Goal: Information Seeking & Learning: Learn about a topic

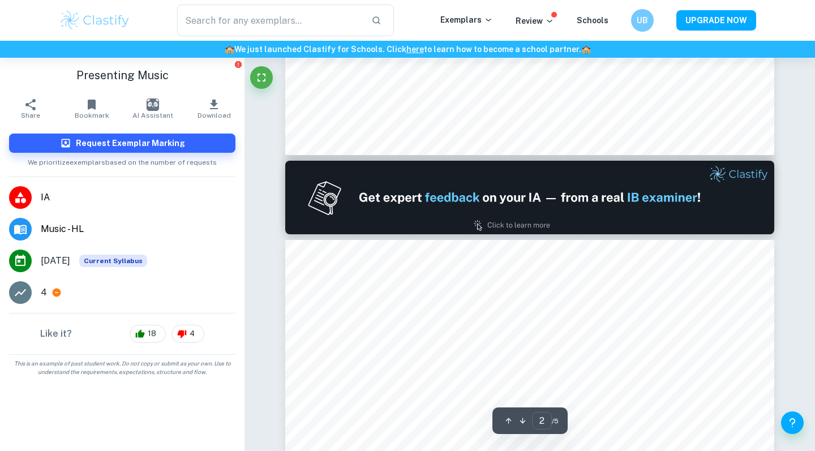
type input "1"
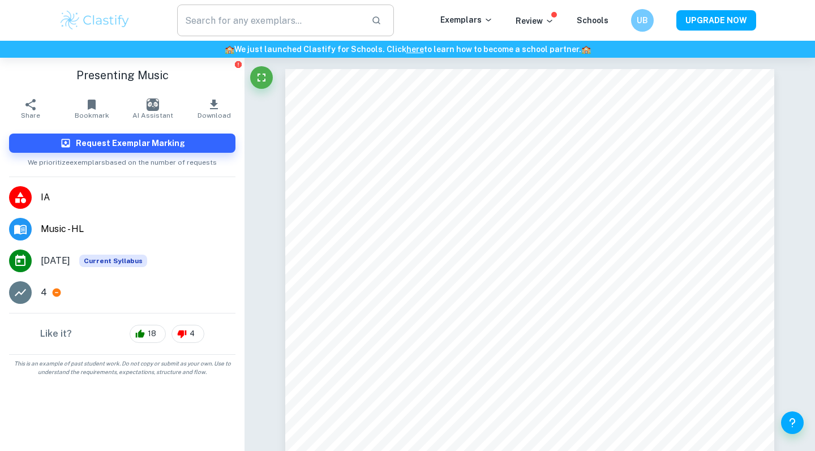
click at [260, 16] on input "text" at bounding box center [269, 21] width 185 height 32
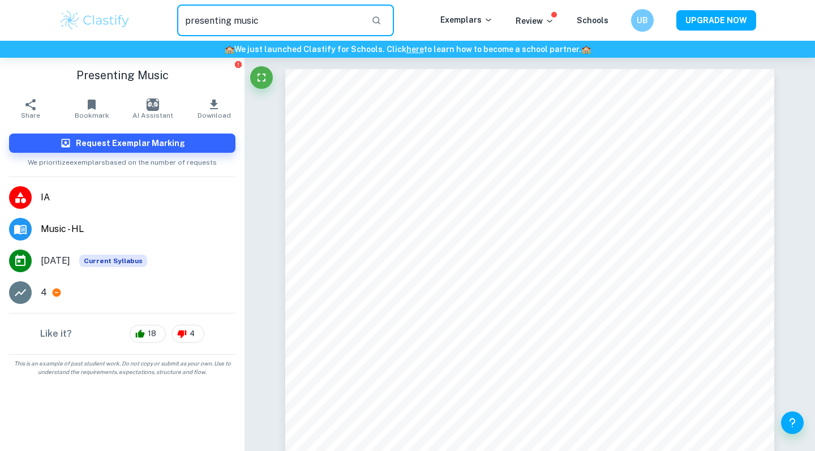
type input "presenting music"
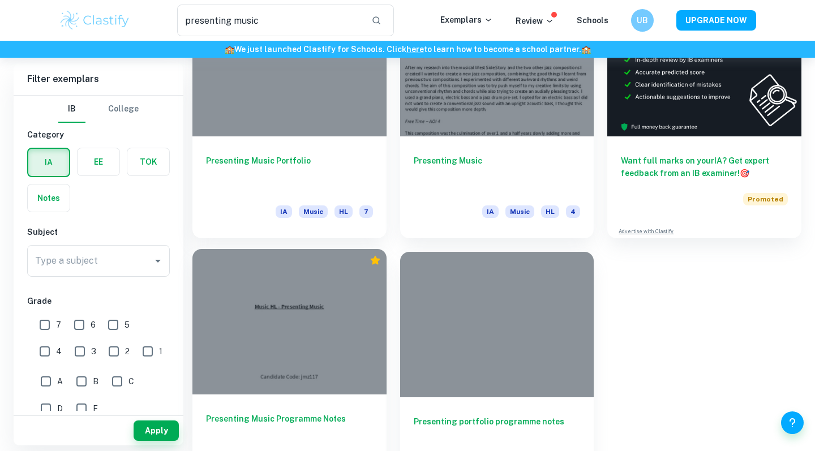
scroll to position [121, 0]
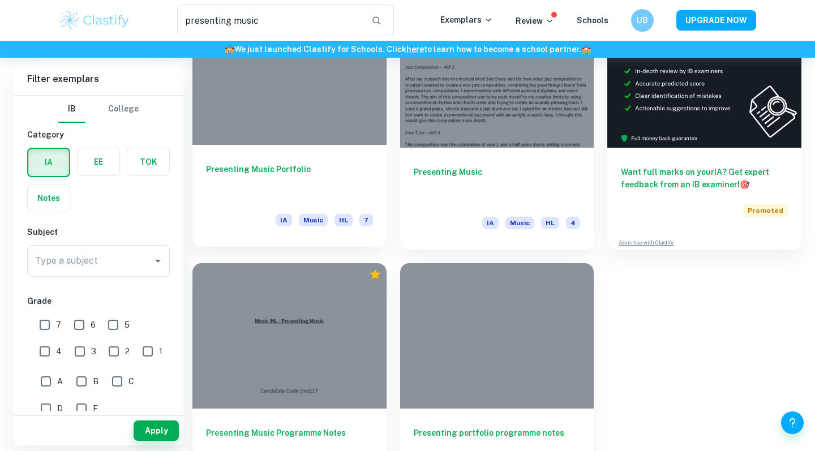
click at [334, 138] on div at bounding box center [289, 71] width 194 height 145
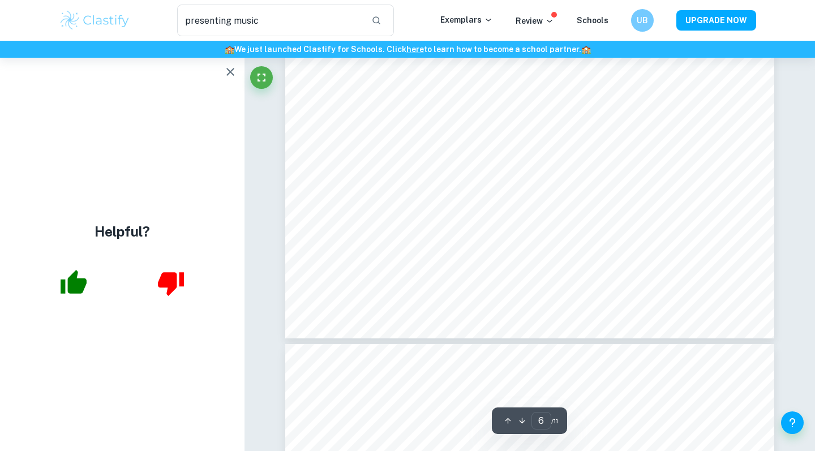
scroll to position [4065, 0]
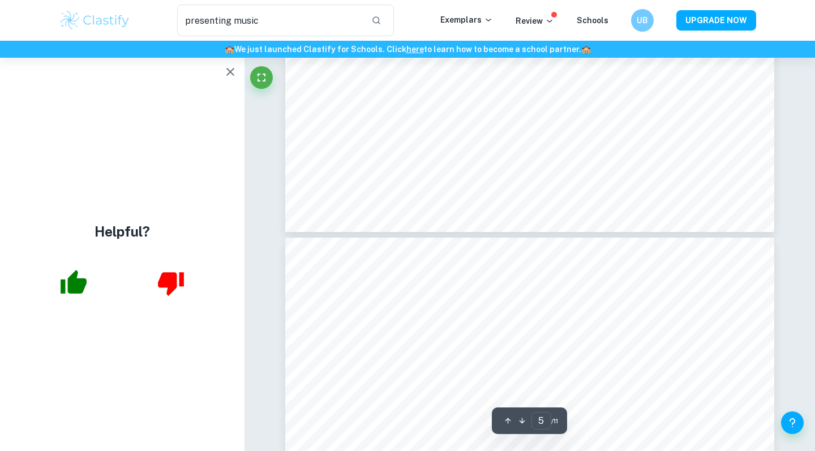
type input "4"
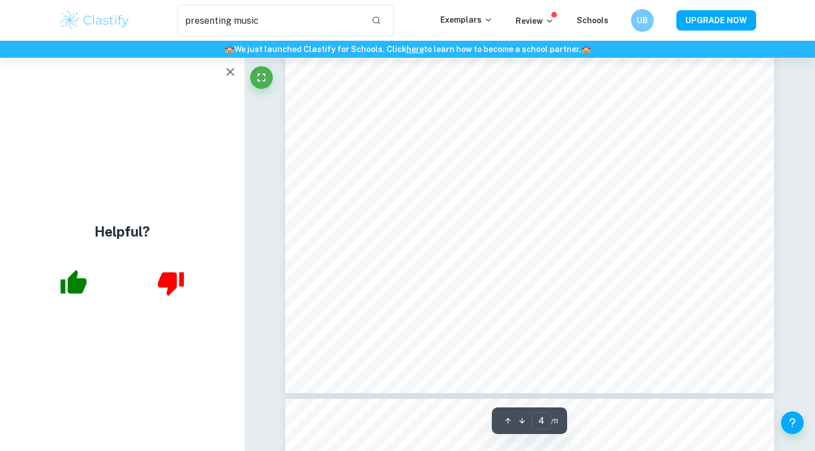
scroll to position [2564, 0]
